Goal: Check status: Check status

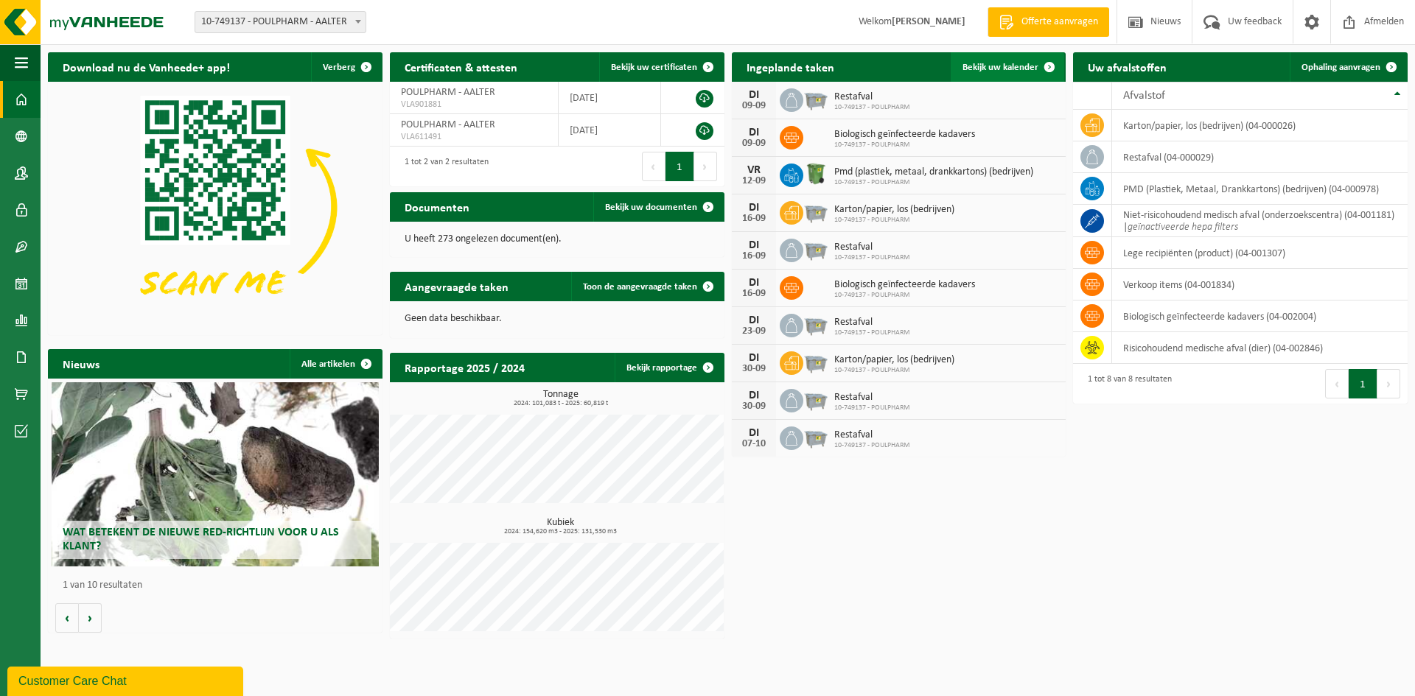
click at [1021, 71] on span "Bekijk uw kalender" at bounding box center [1000, 68] width 76 height 10
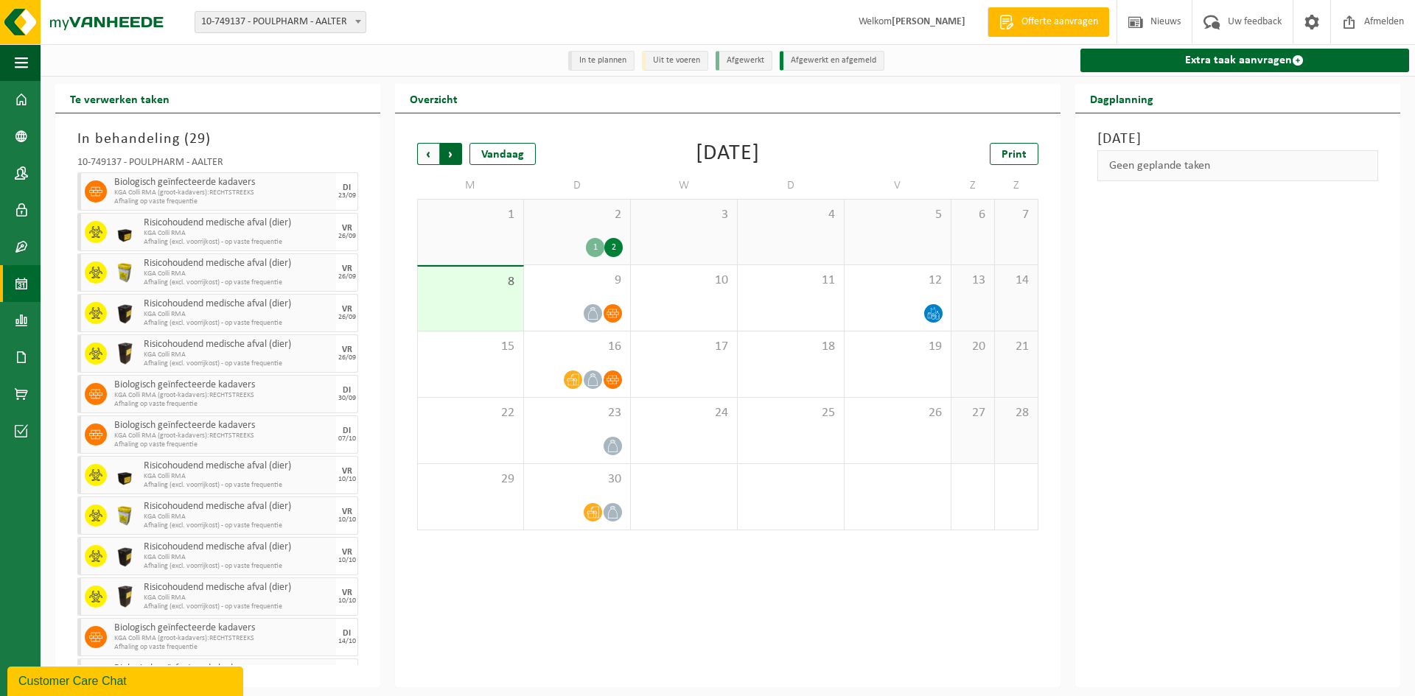
click at [422, 163] on span "Vorige" at bounding box center [428, 154] width 22 height 22
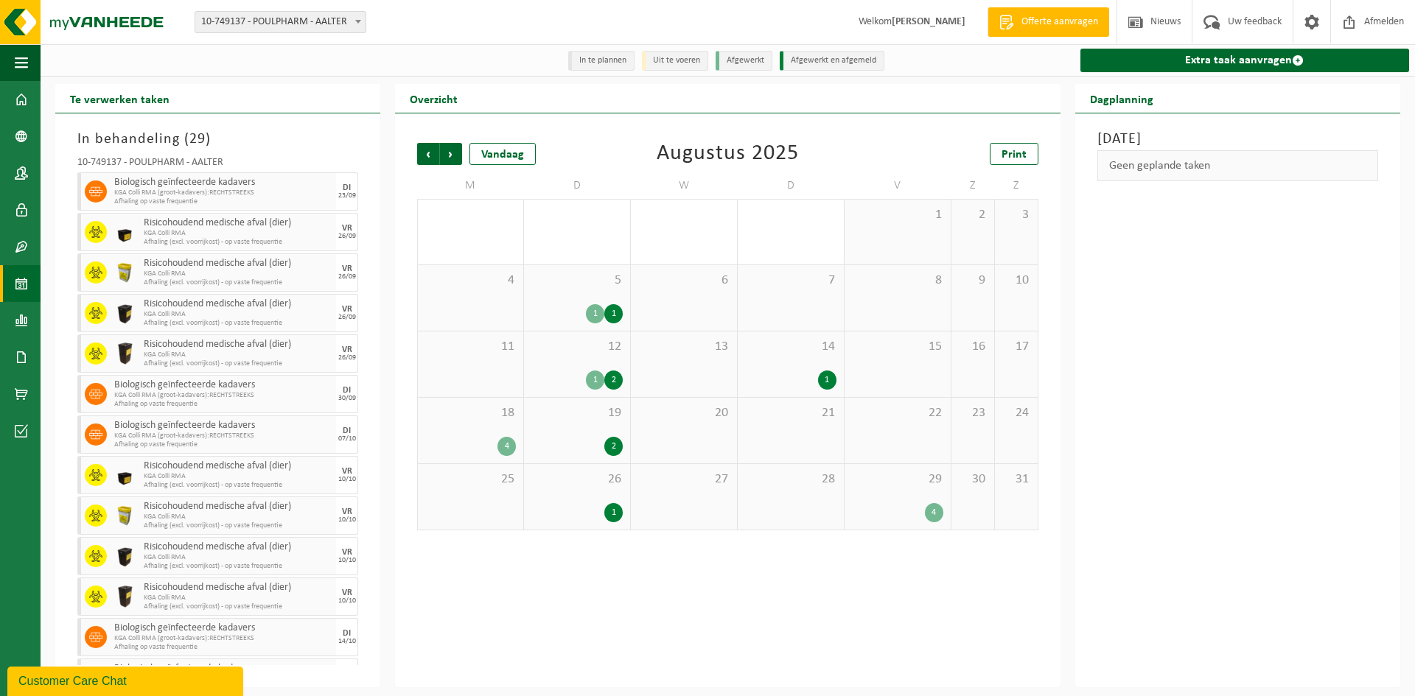
click at [890, 495] on div "29 4" at bounding box center [898, 497] width 106 height 66
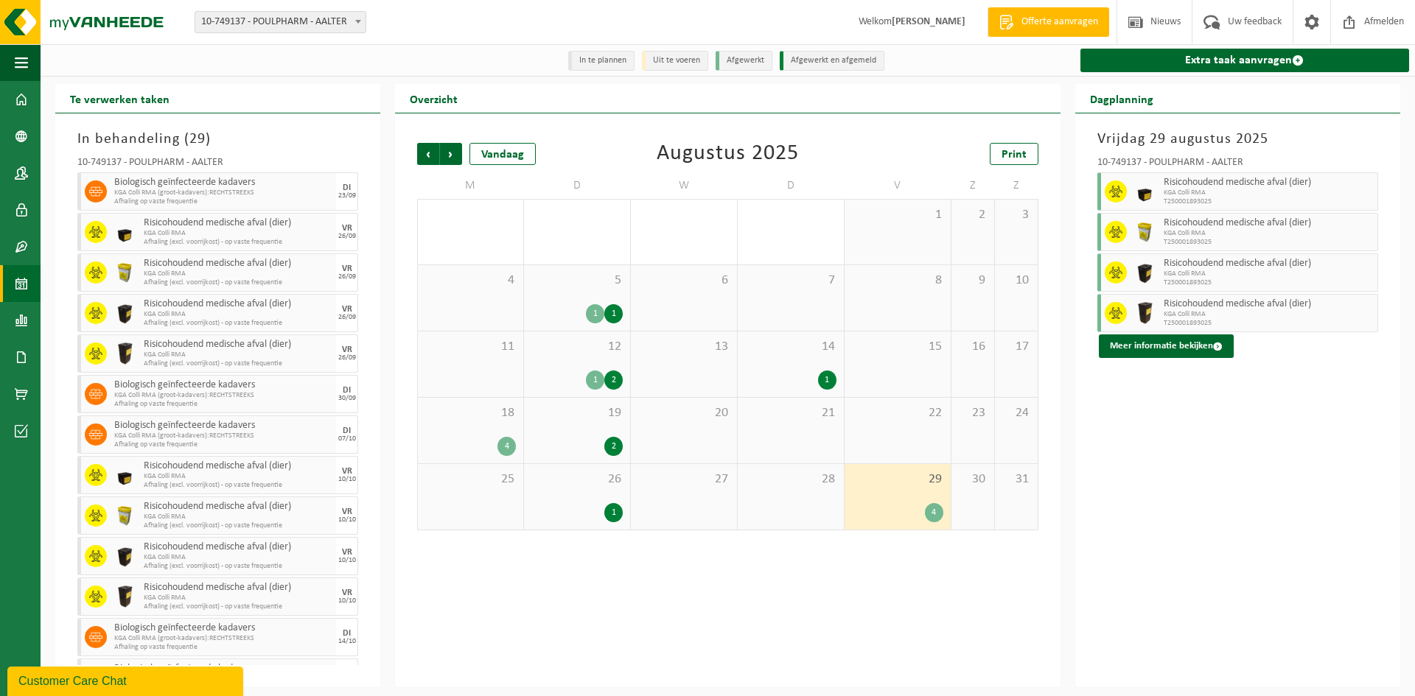
click at [792, 361] on div "14 1" at bounding box center [791, 365] width 106 height 66
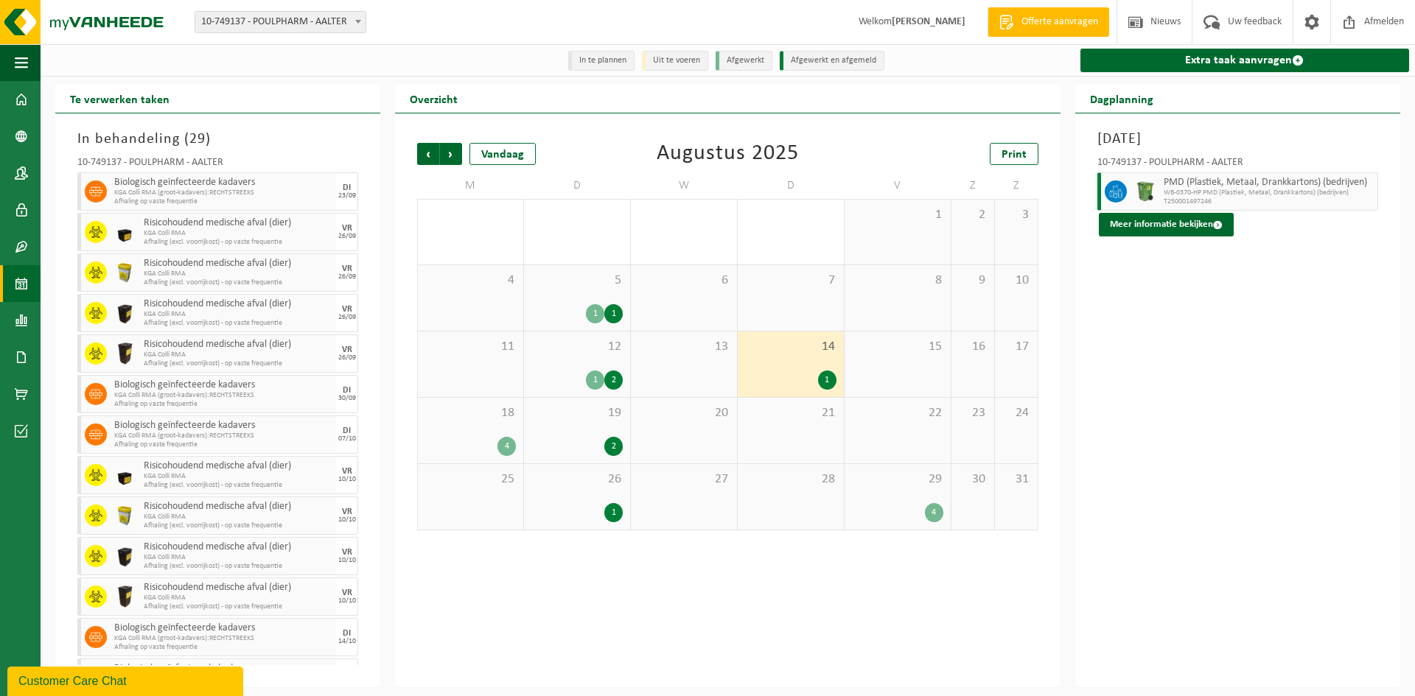
click at [553, 506] on div "1" at bounding box center [576, 512] width 91 height 19
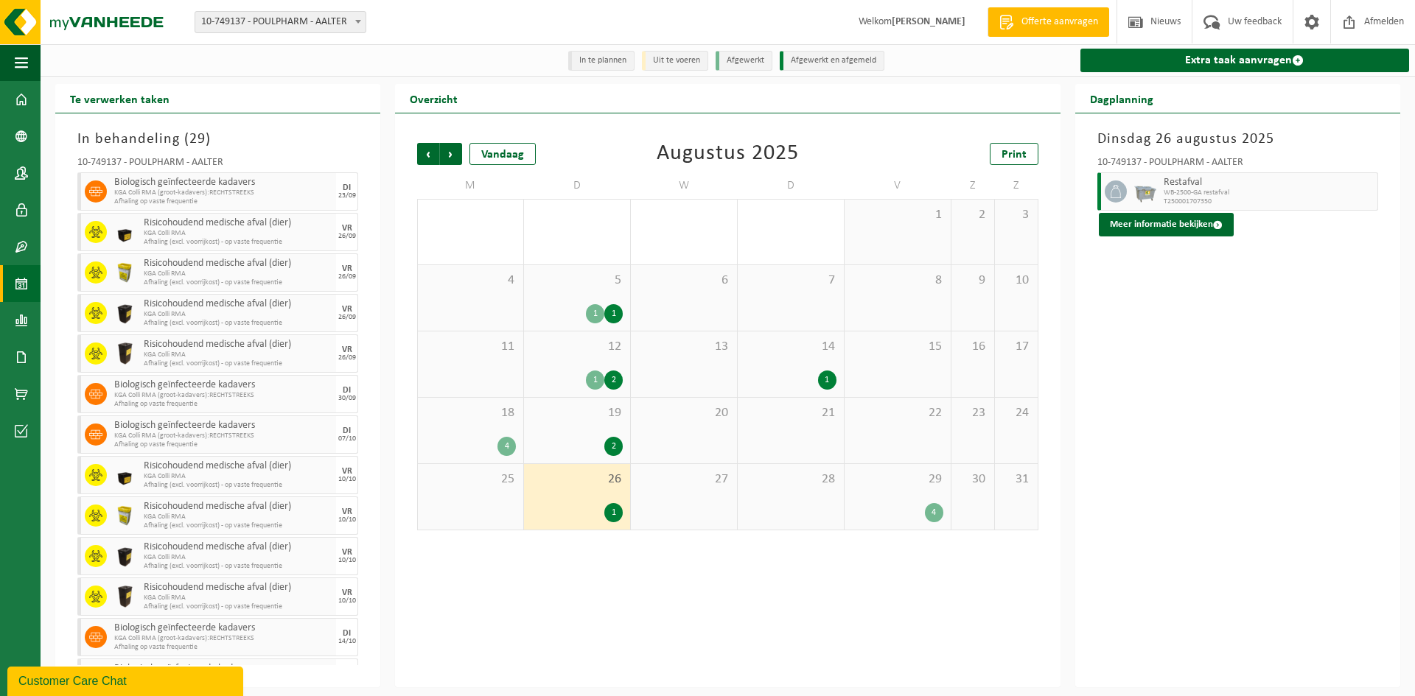
click at [570, 444] on div "2" at bounding box center [576, 446] width 91 height 19
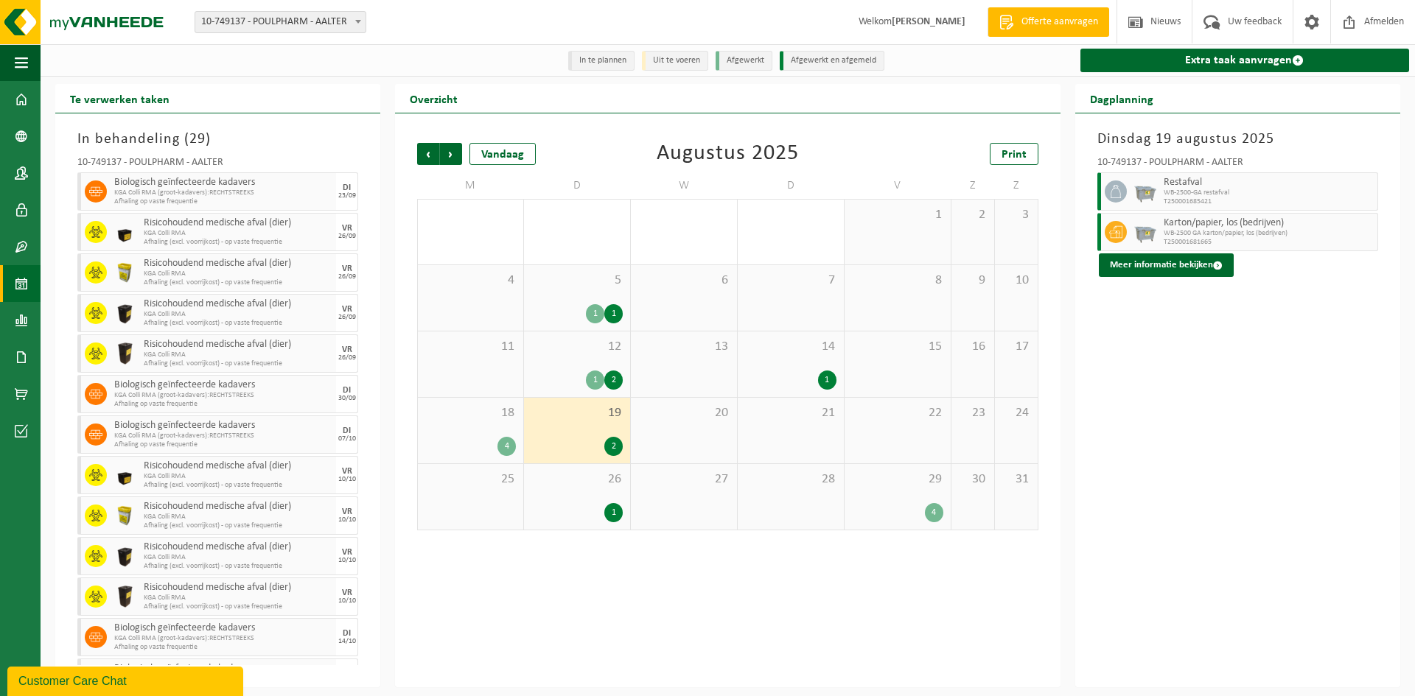
click at [517, 436] on div "18 4" at bounding box center [470, 431] width 105 height 66
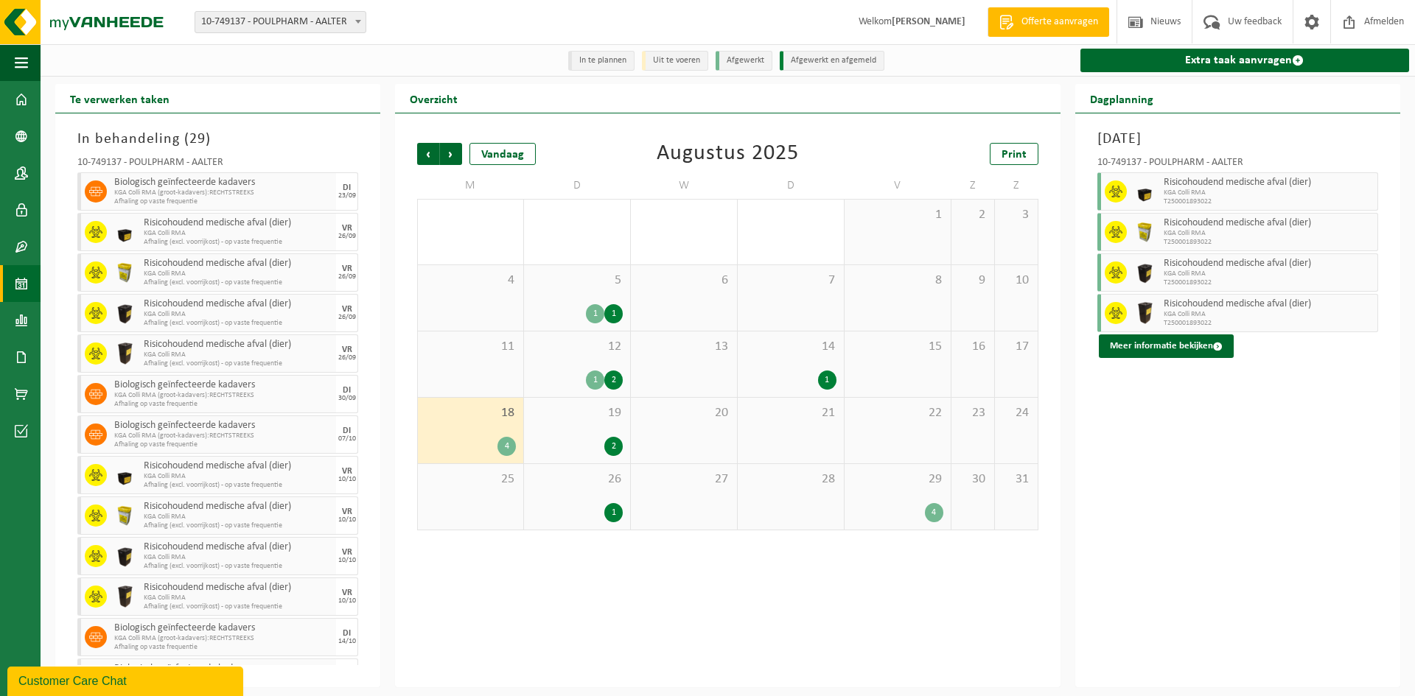
click at [555, 382] on div "1 2" at bounding box center [576, 380] width 91 height 19
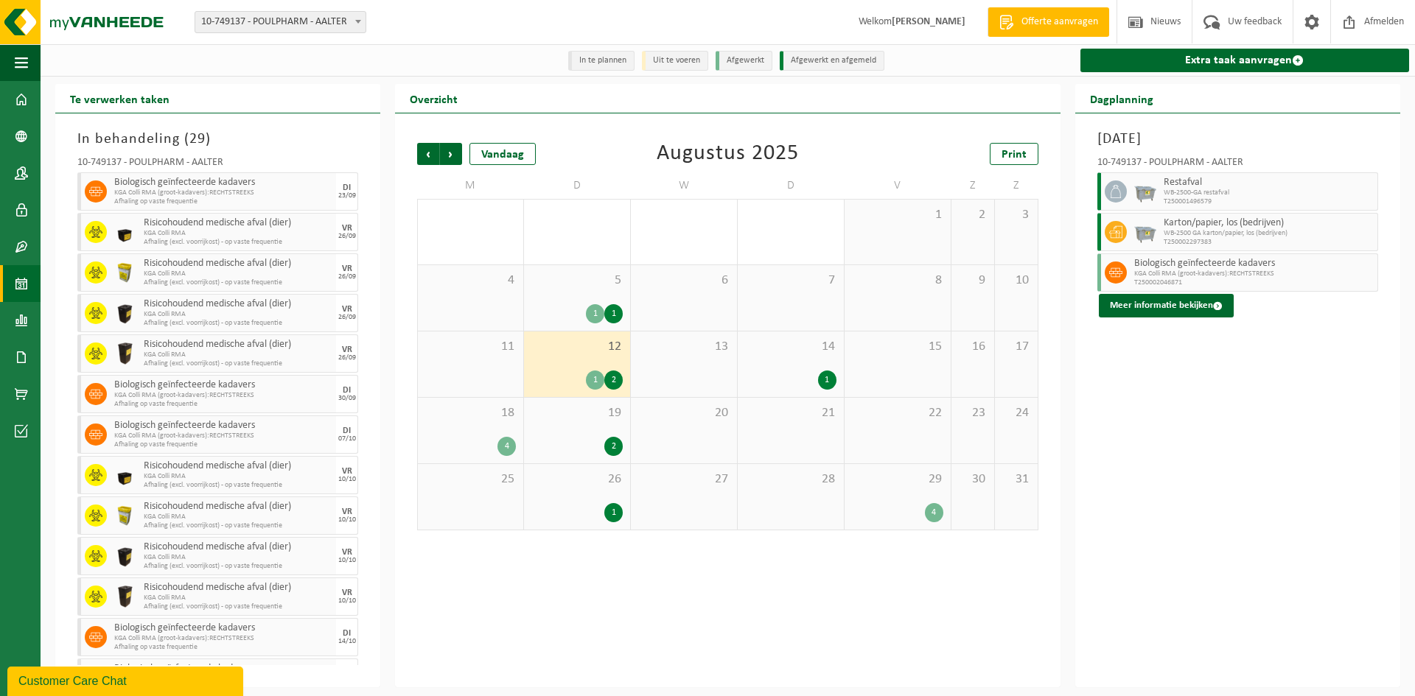
click at [591, 309] on div "1" at bounding box center [595, 313] width 18 height 19
